Goal: Check status

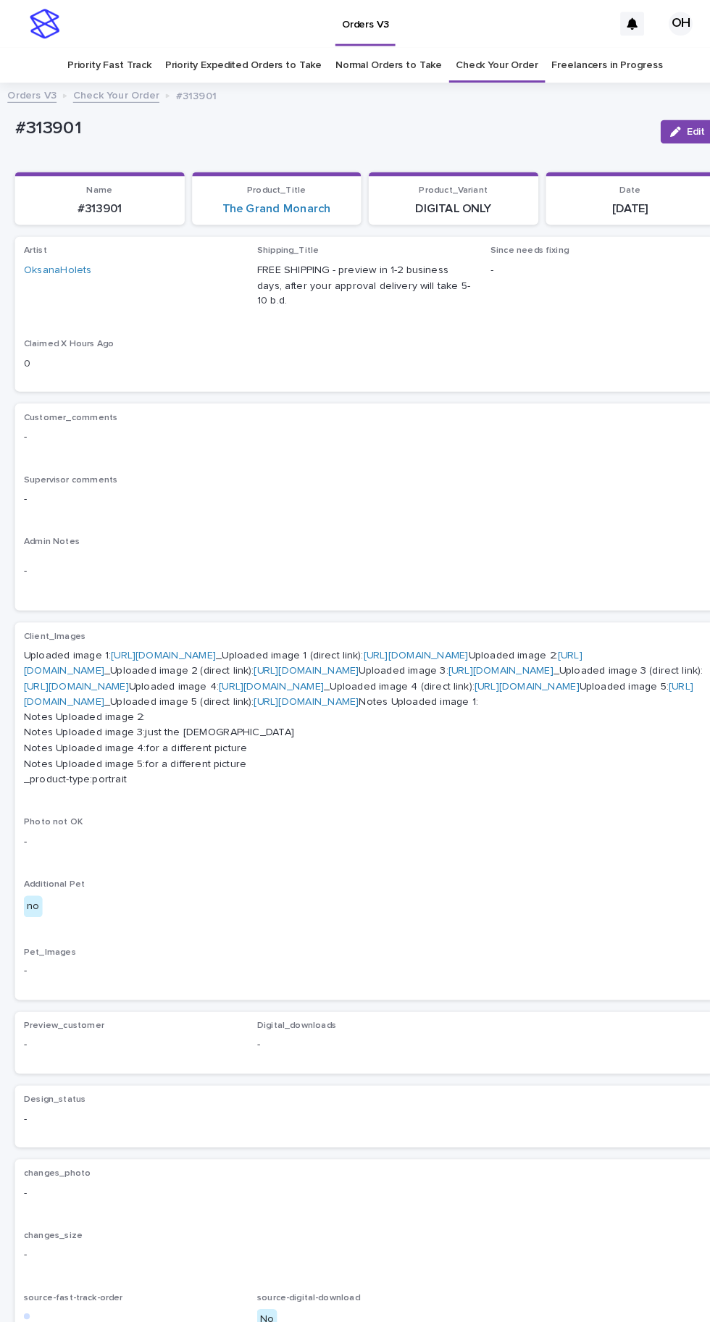
click at [483, 46] on link "Check Your Order" at bounding box center [483, 63] width 80 height 34
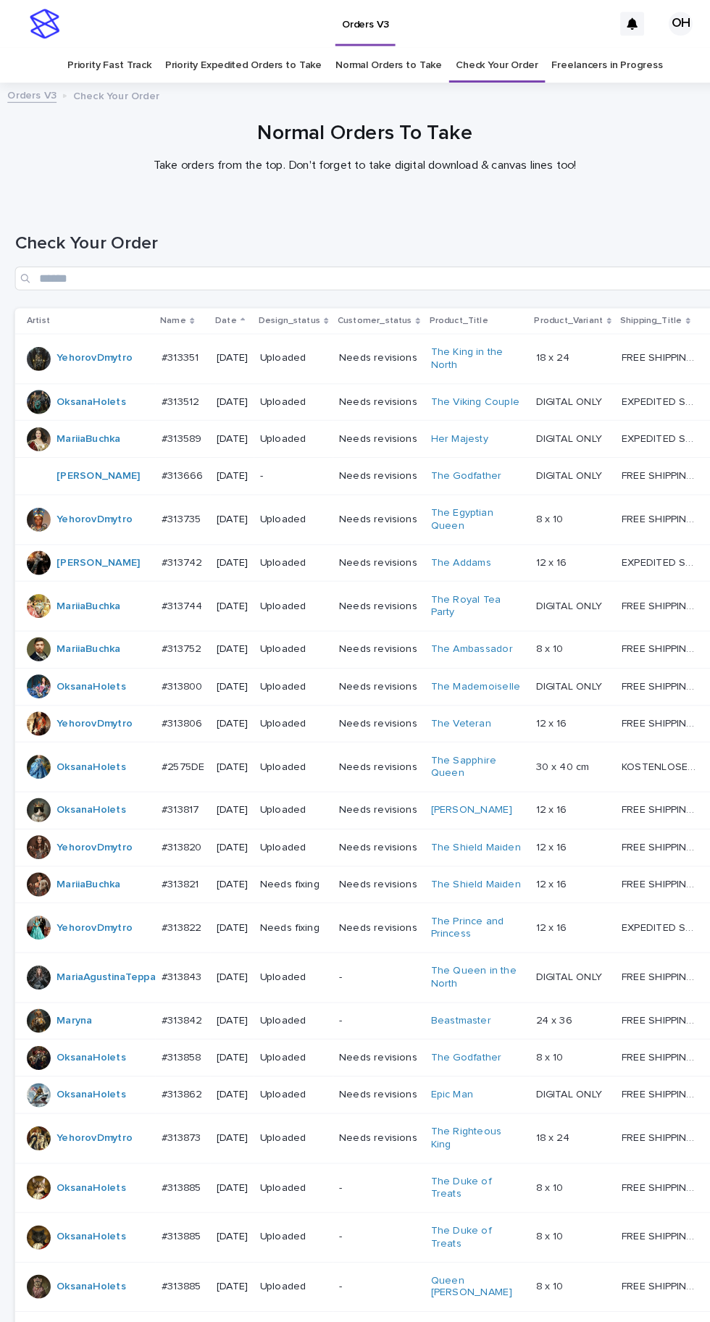
scroll to position [506, 0]
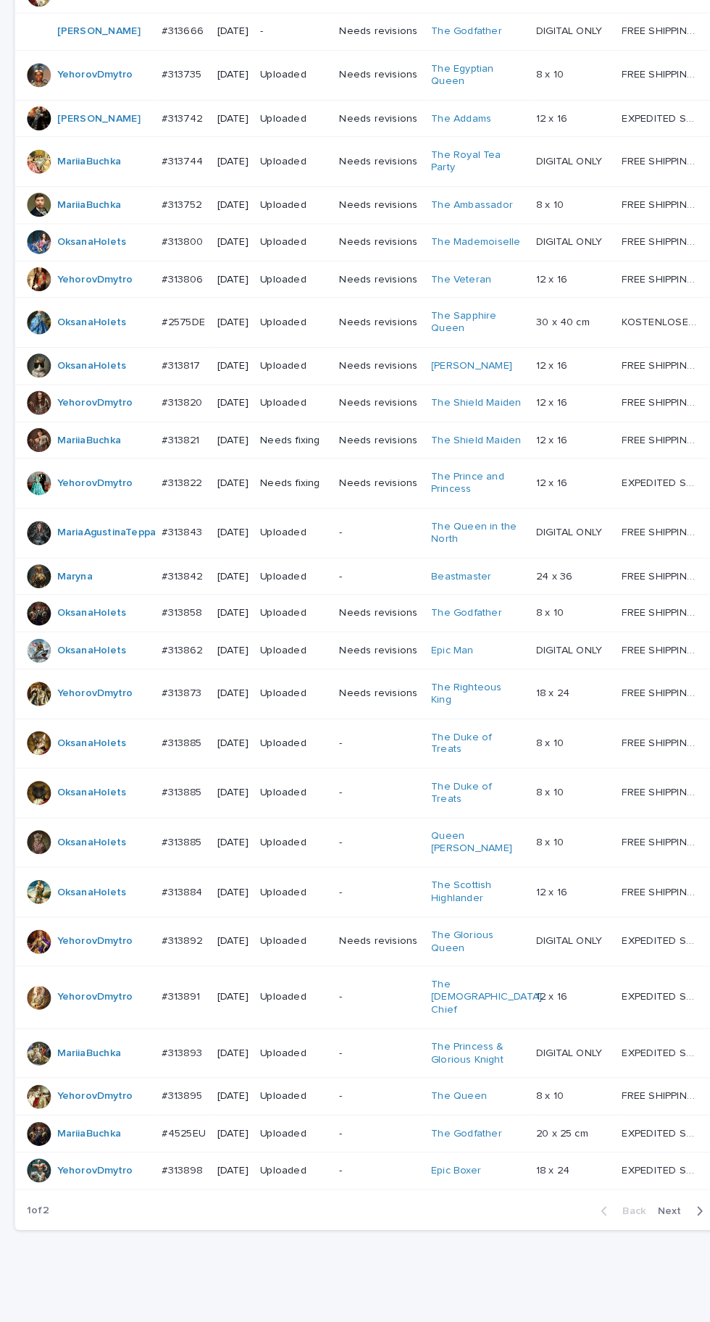
click at [662, 1183] on span "Next" at bounding box center [655, 1178] width 32 height 10
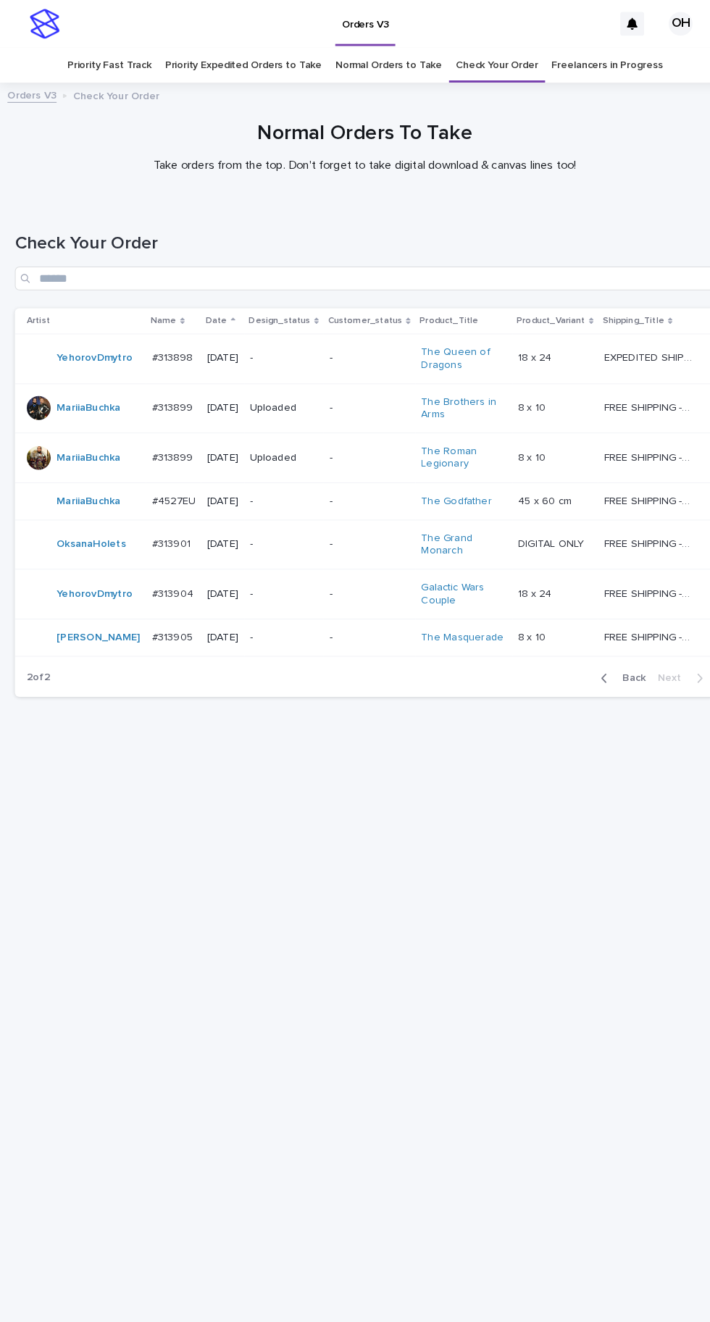
click at [175, 626] on p "#313905" at bounding box center [169, 618] width 43 height 15
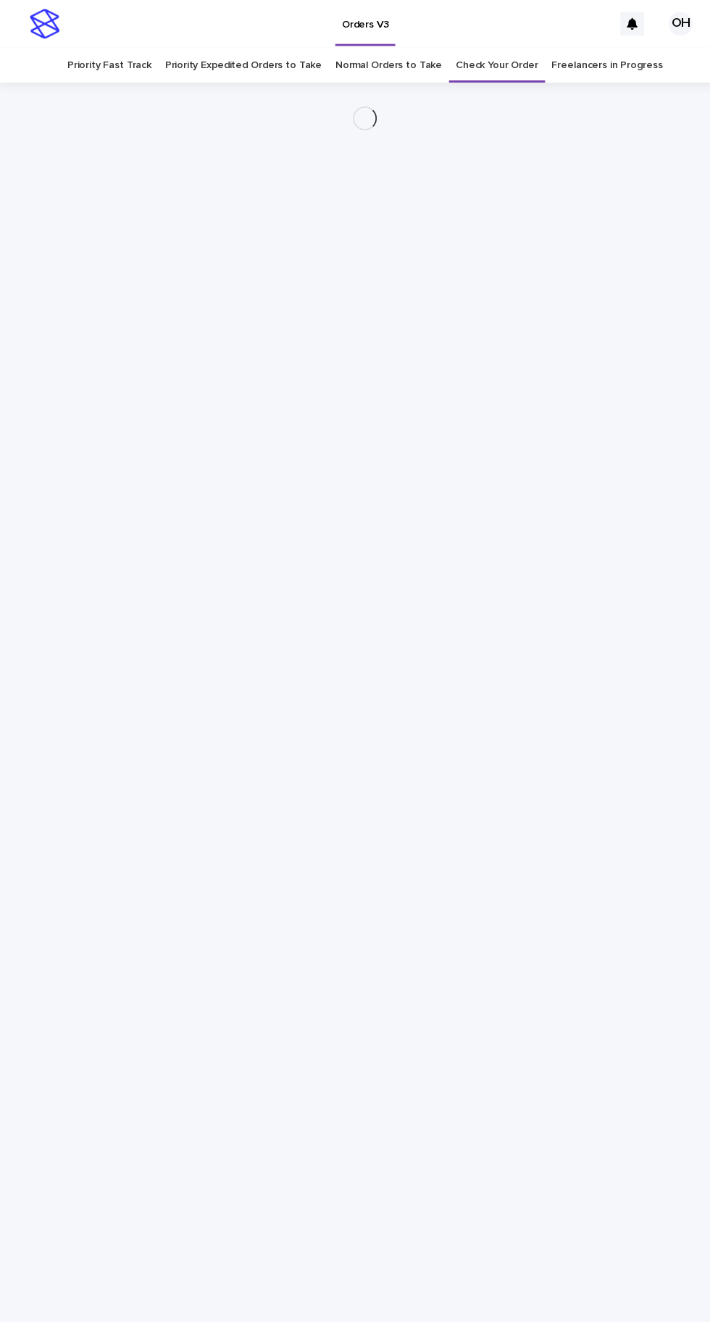
scroll to position [46, 0]
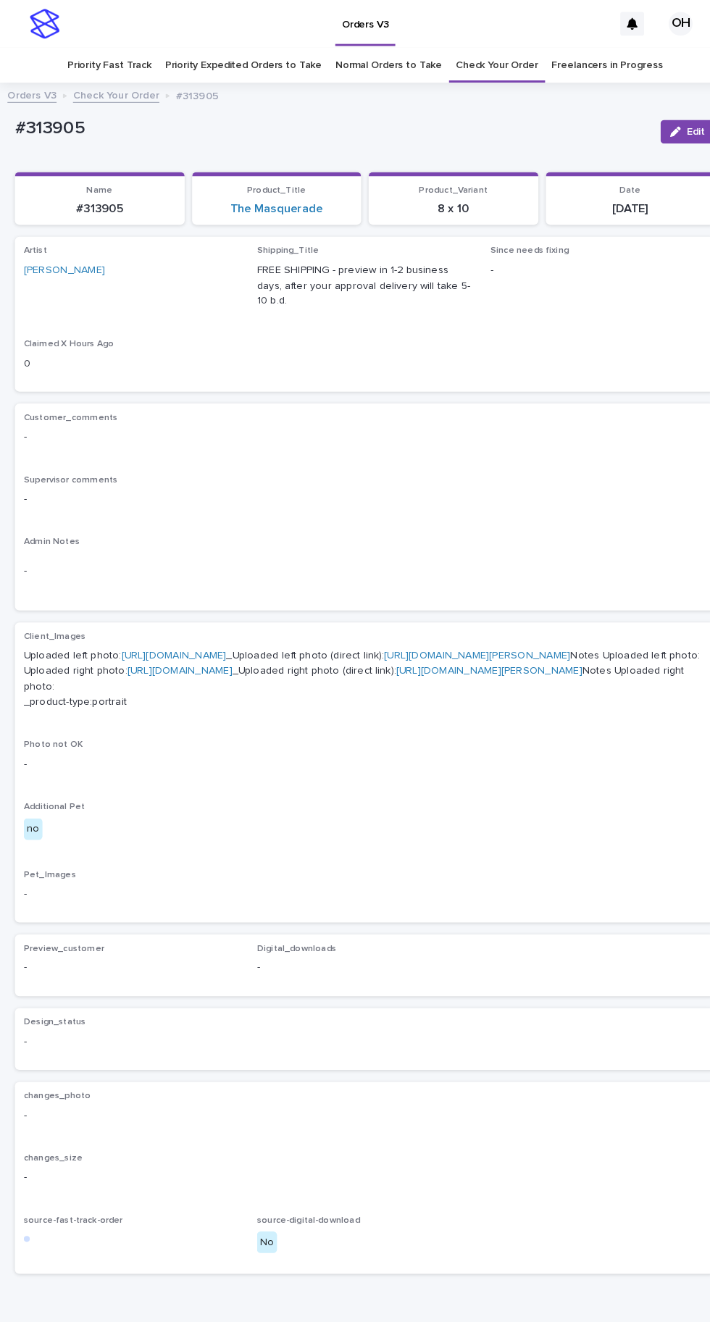
click at [657, 123] on icon "button" at bounding box center [657, 128] width 10 height 10
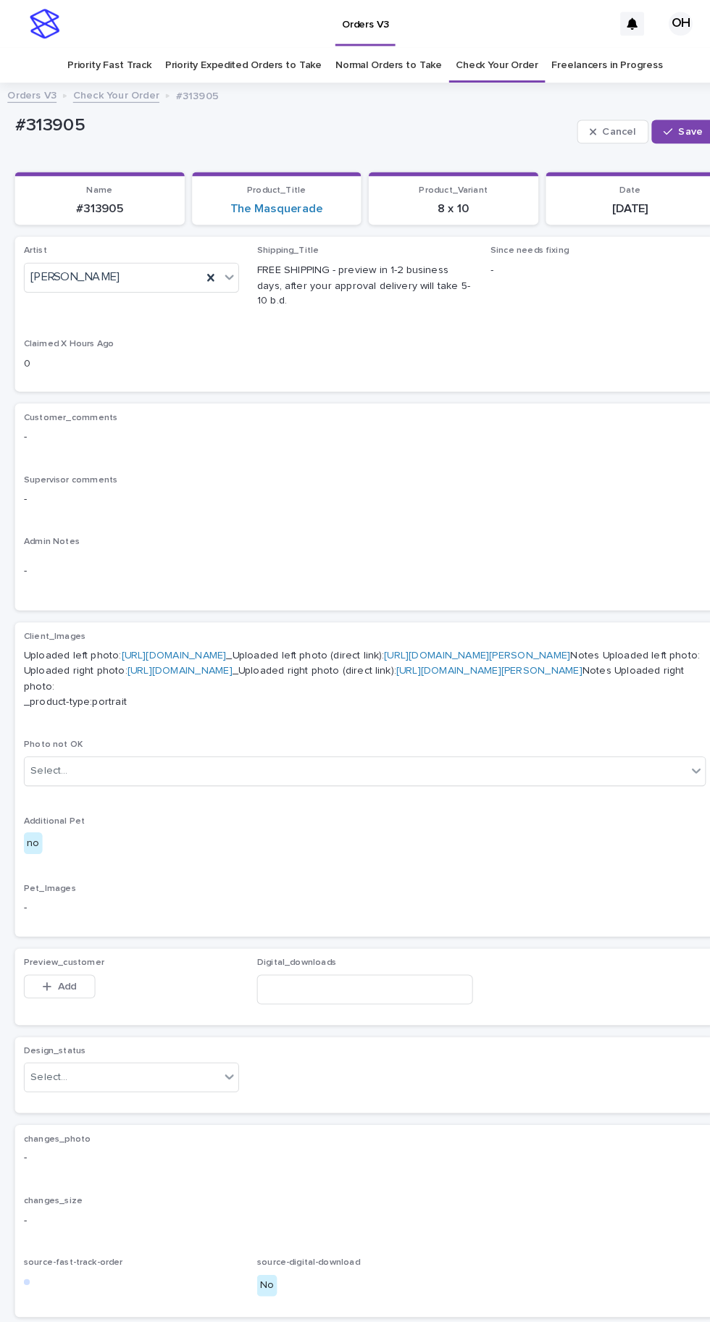
click at [207, 263] on icon at bounding box center [205, 270] width 14 height 14
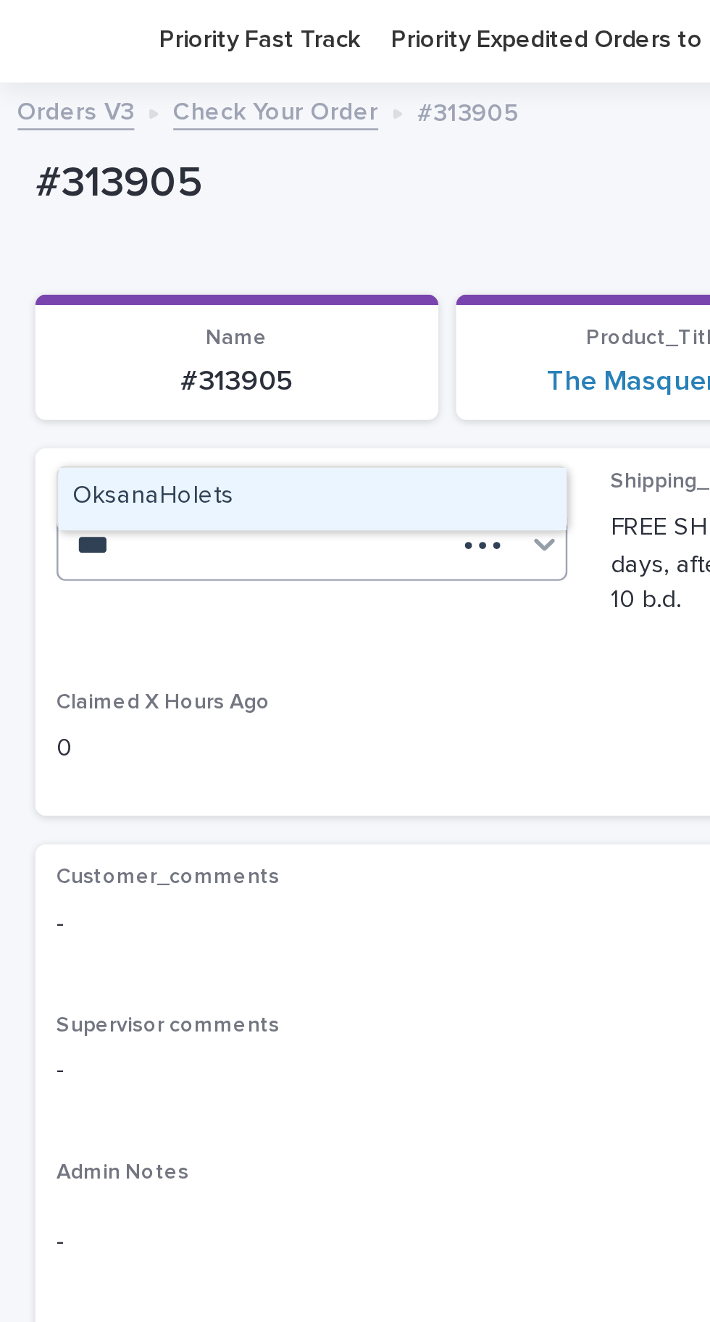
scroll to position [0, 0]
type input "***"
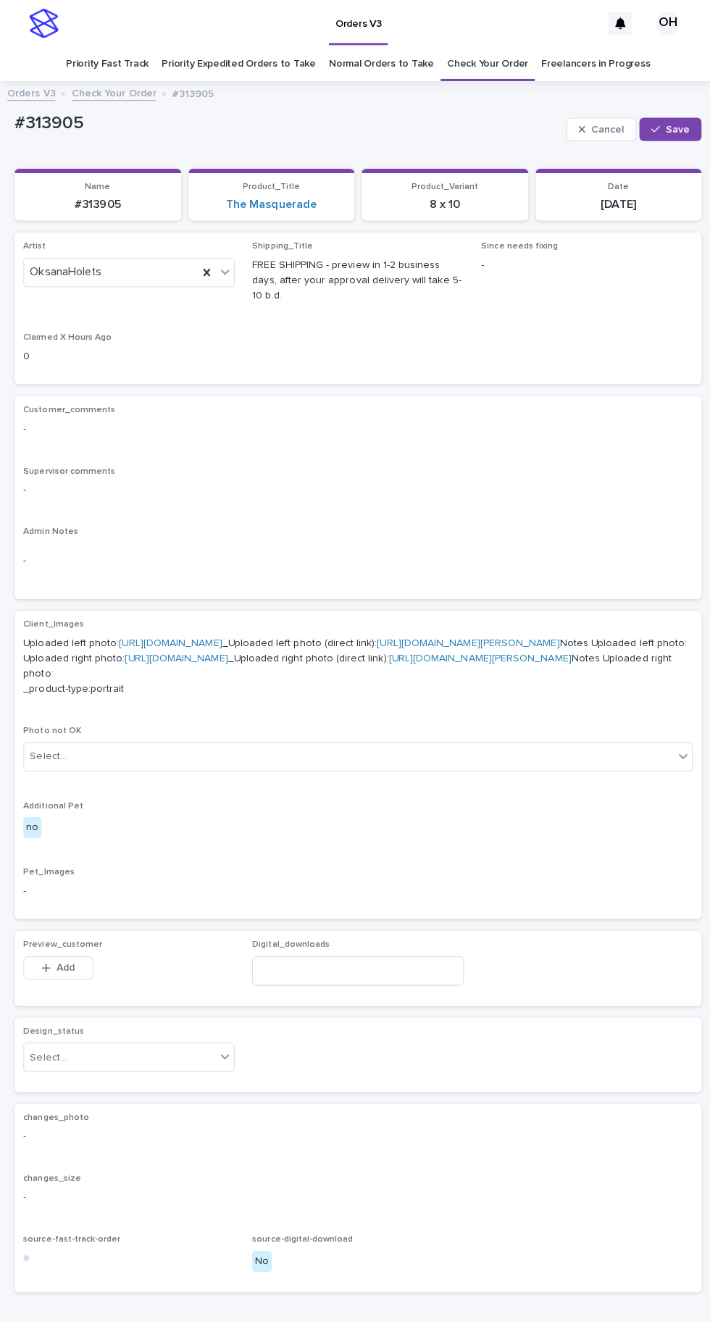
click at [673, 123] on span "Save" at bounding box center [672, 128] width 24 height 10
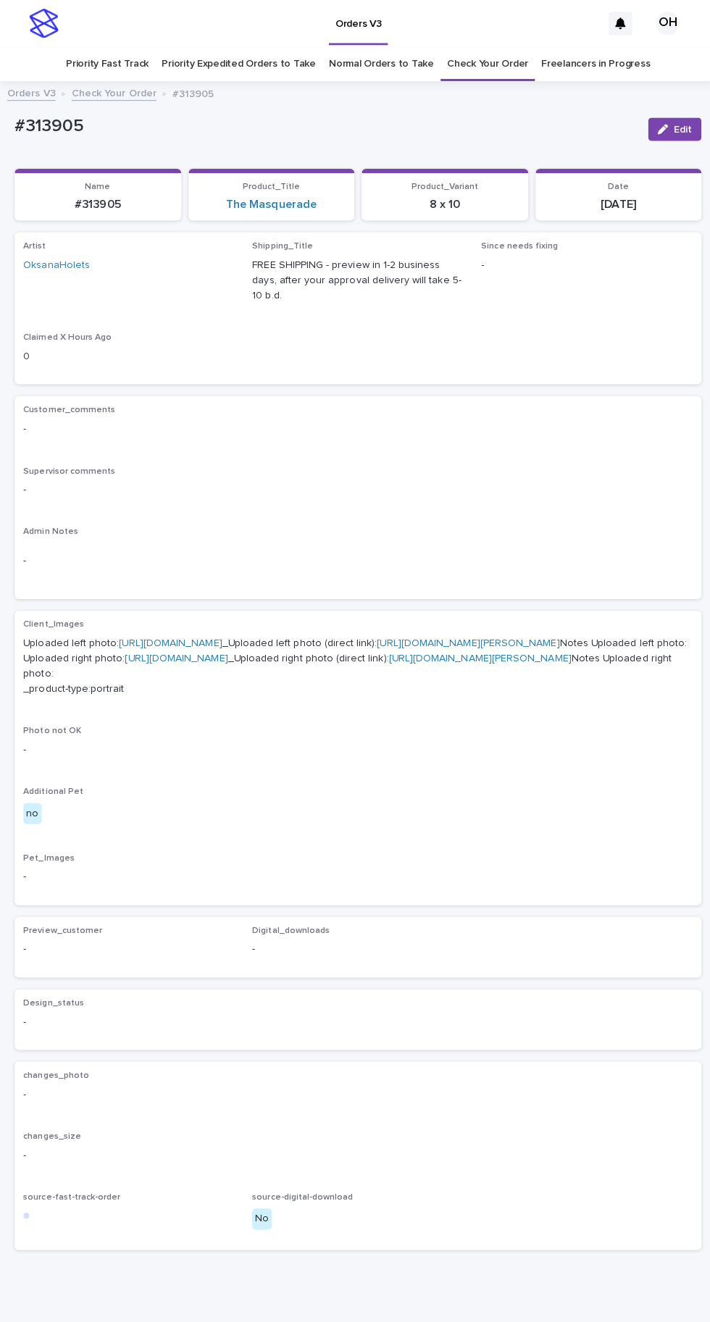
click at [47, 153] on div "Loading... Saving… Loading... Saving… Name #313905 Product_Title The Masquerade…" at bounding box center [354, 702] width 681 height 1098
copy p "313905"
click at [158, 632] on link "[URL][DOMAIN_NAME]" at bounding box center [169, 637] width 102 height 10
click at [172, 657] on link "[URL][DOMAIN_NAME]" at bounding box center [175, 652] width 102 height 10
